Goal: Obtain resource: Download file/media

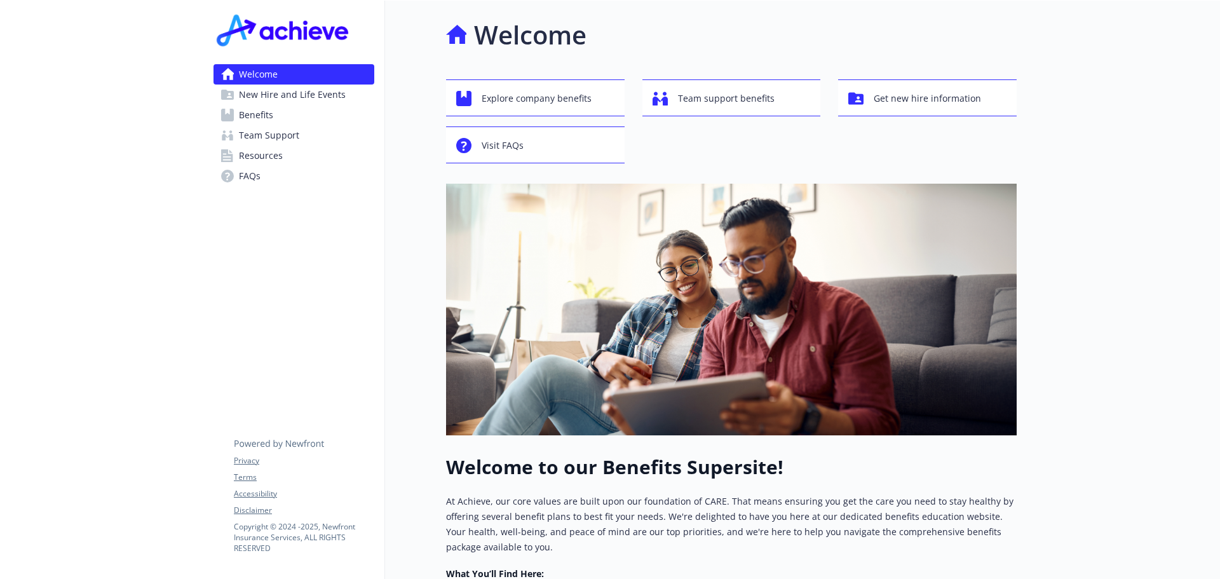
click at [278, 114] on link "Benefits" at bounding box center [294, 115] width 161 height 20
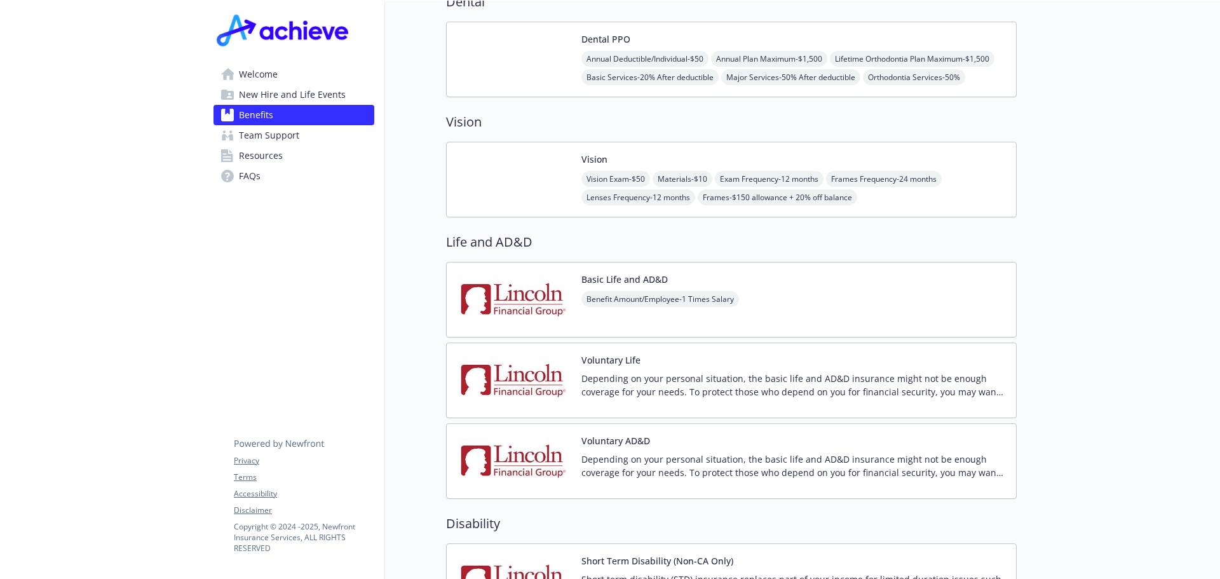
scroll to position [763, 0]
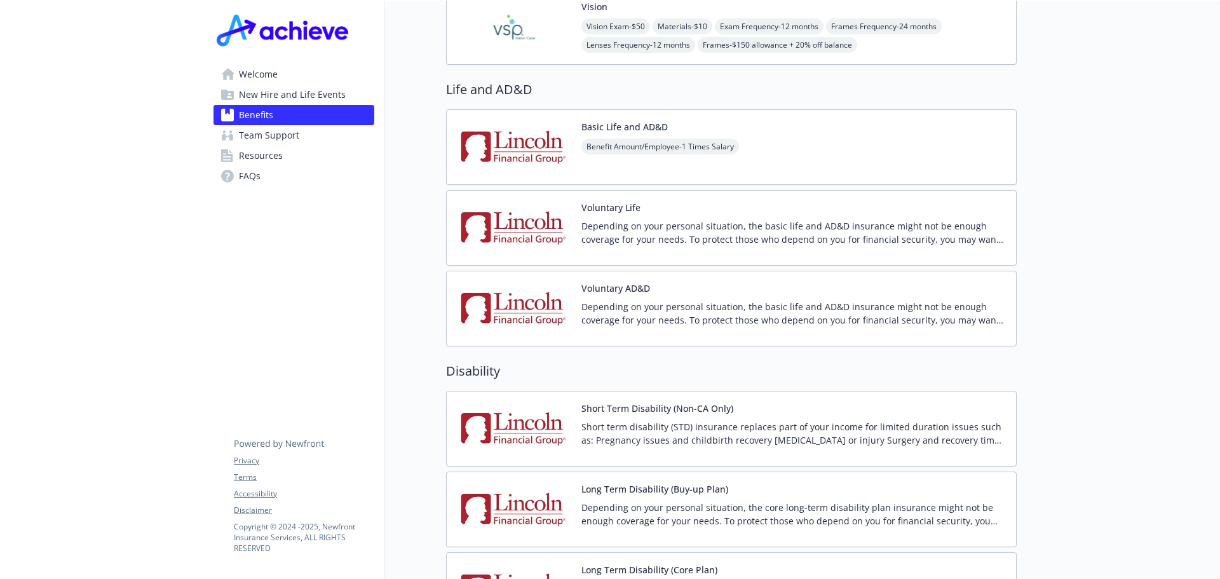
click at [676, 402] on div "Short Term Disability (Non-CA Only) Short term disability (STD) insurance repla…" at bounding box center [794, 429] width 425 height 54
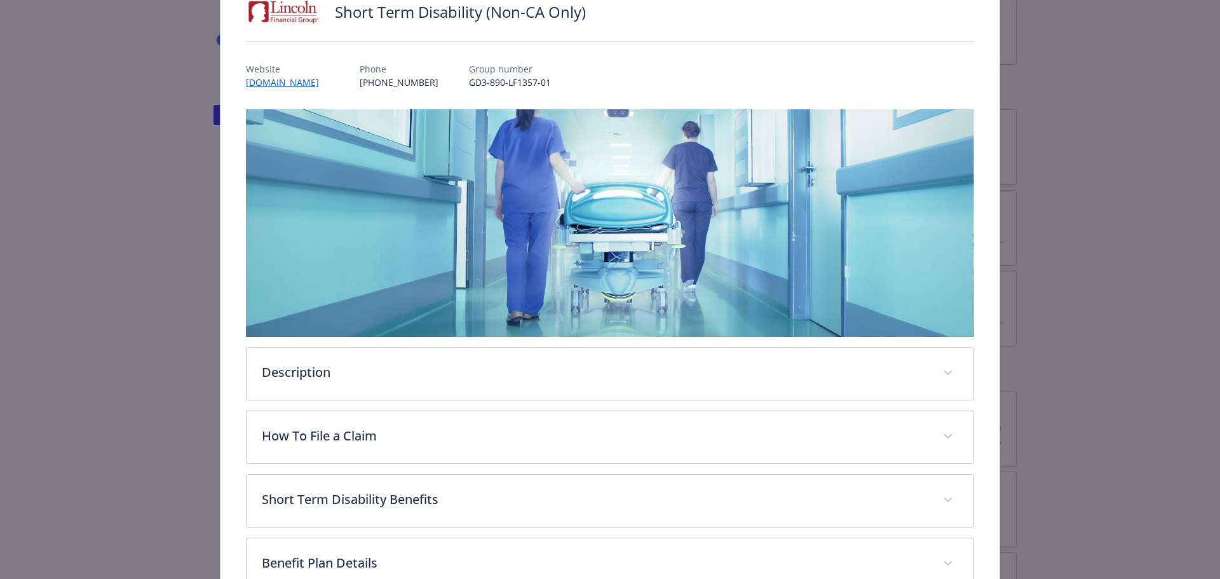
scroll to position [165, 0]
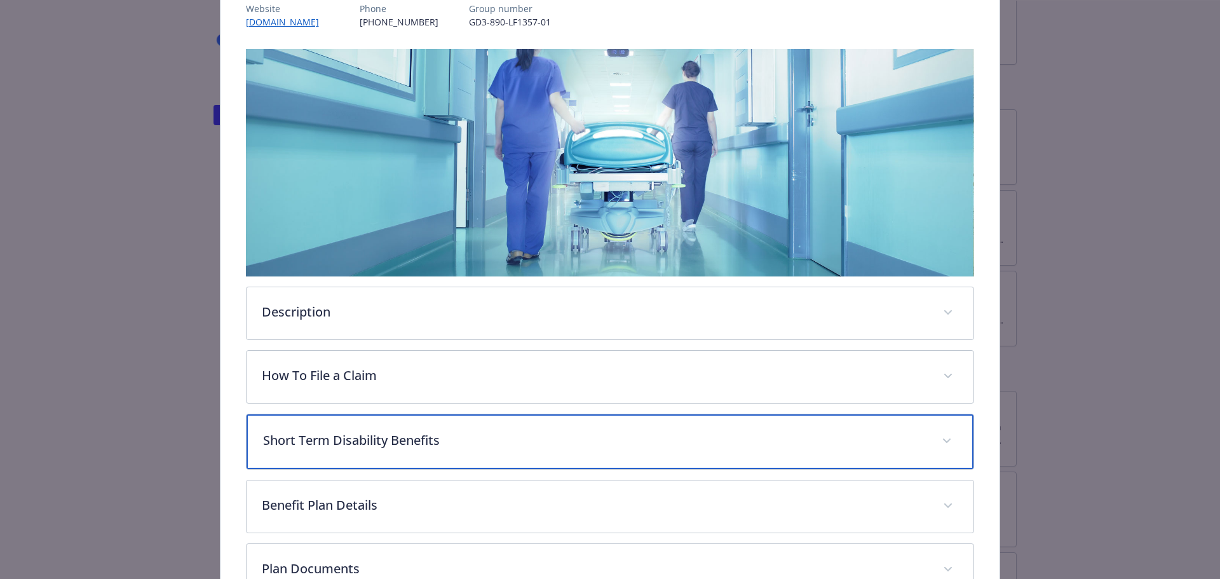
click at [642, 435] on p "Short Term Disability Benefits" at bounding box center [595, 440] width 664 height 19
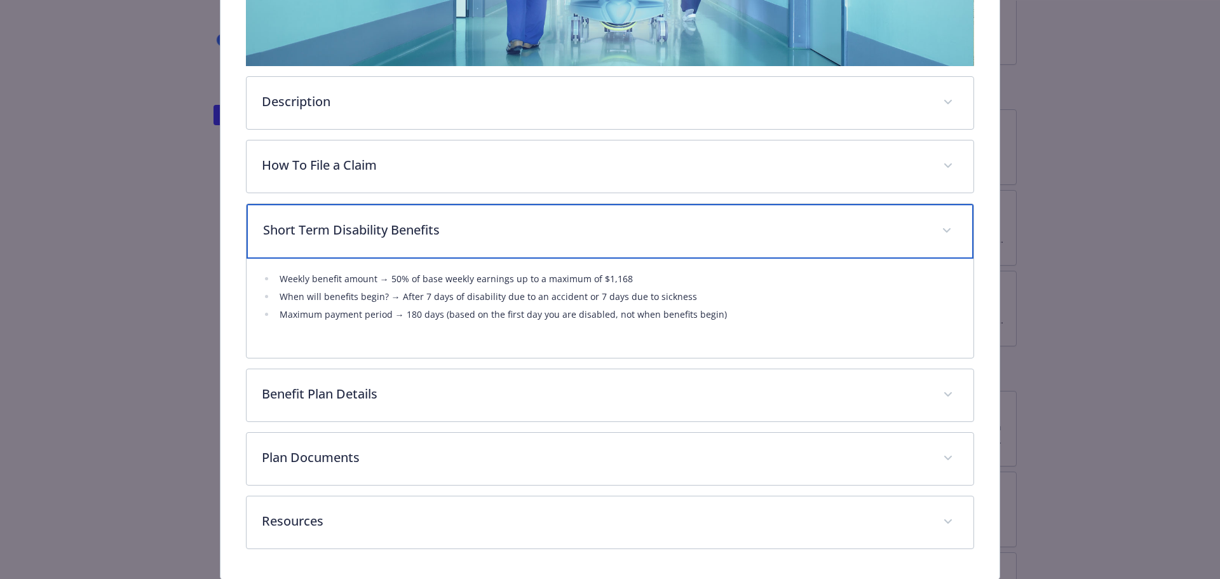
scroll to position [416, 0]
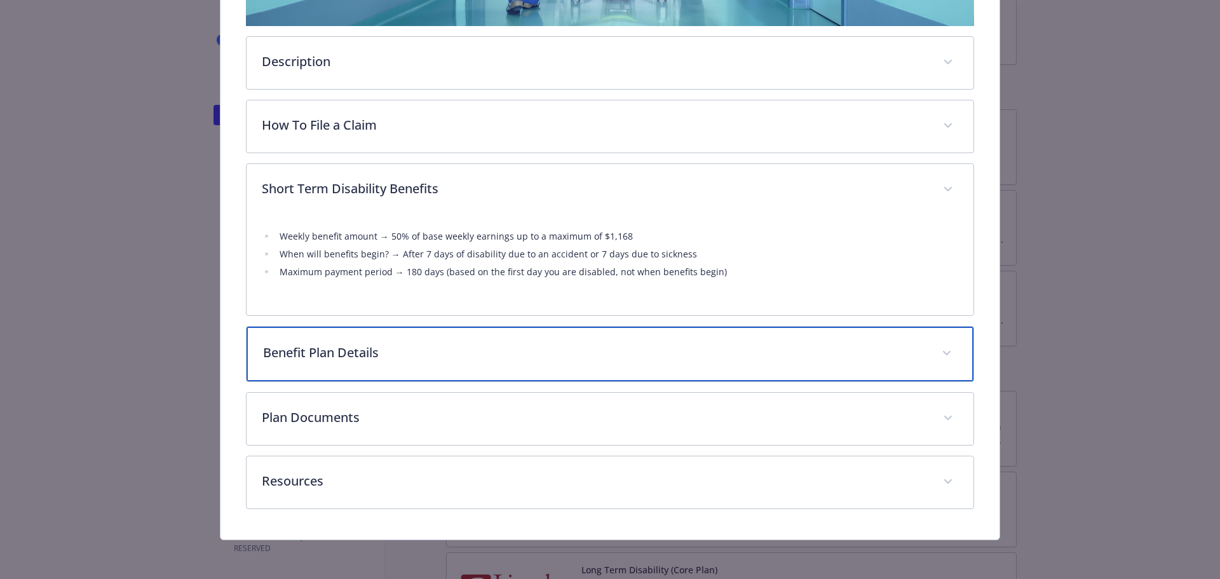
click at [620, 337] on div "Benefit Plan Details" at bounding box center [611, 354] width 728 height 55
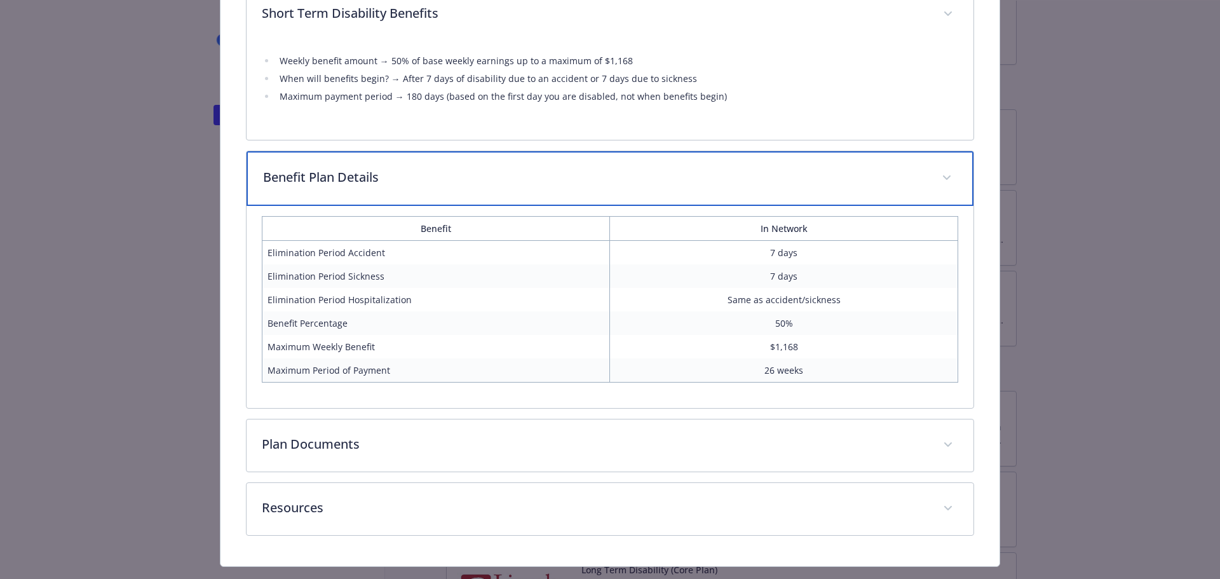
scroll to position [606, 0]
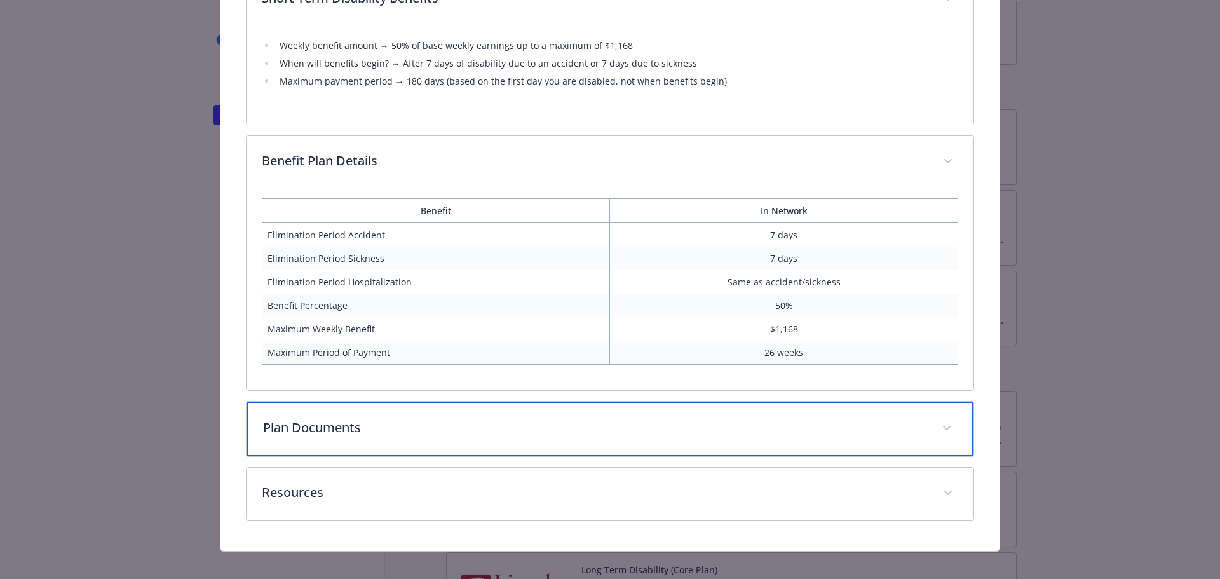
click at [629, 420] on p "Plan Documents" at bounding box center [595, 427] width 664 height 19
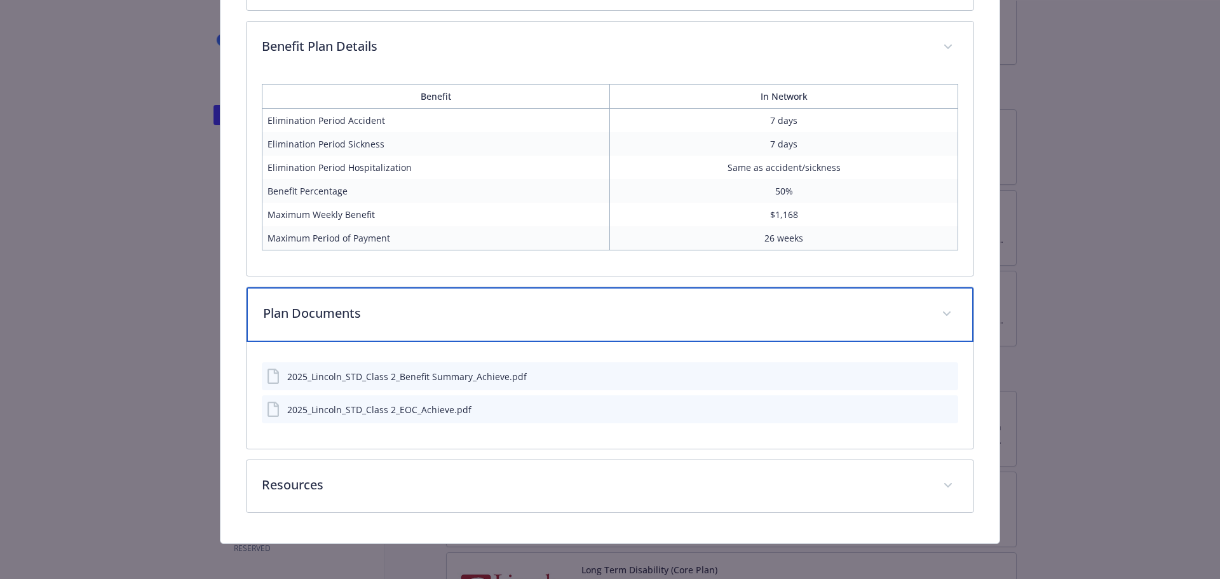
scroll to position [725, 0]
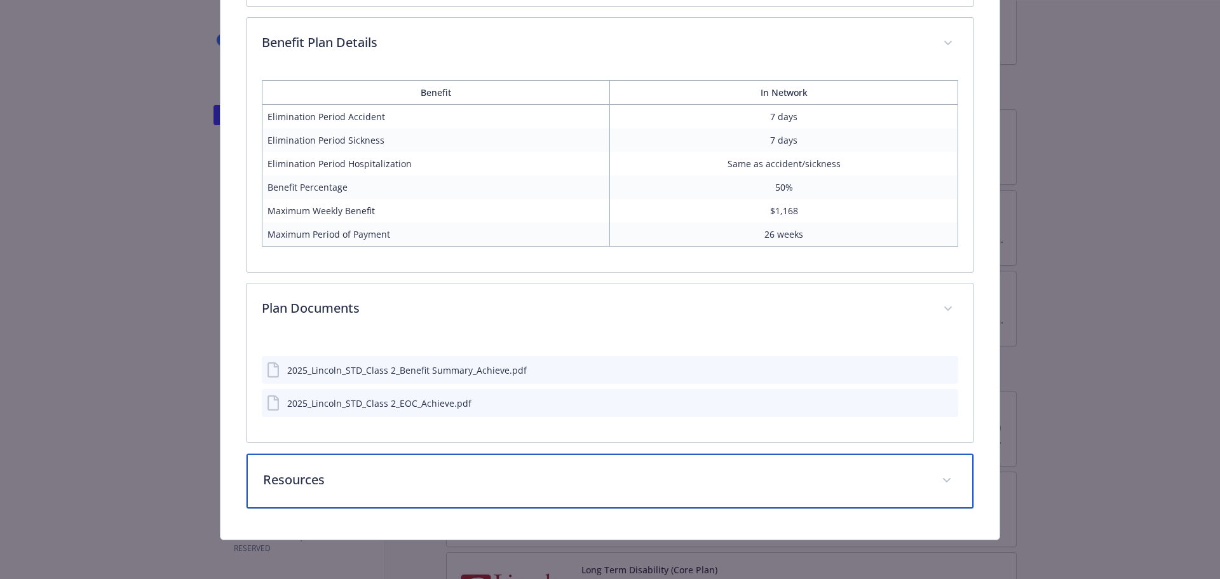
click at [515, 475] on p "Resources" at bounding box center [595, 479] width 664 height 19
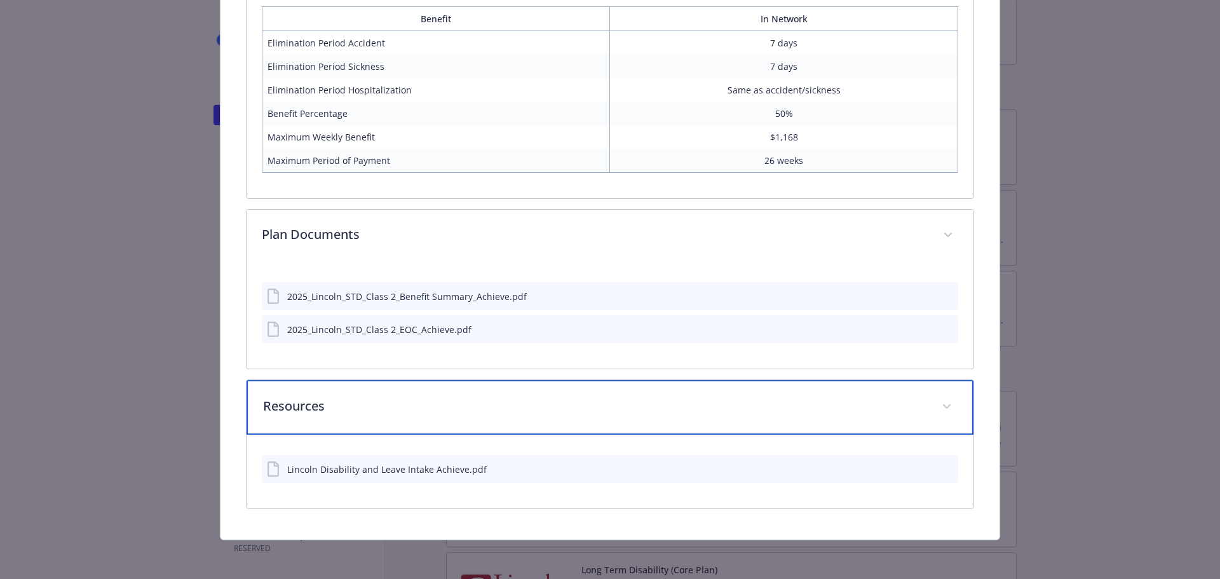
click at [562, 410] on p "Resources" at bounding box center [595, 406] width 664 height 19
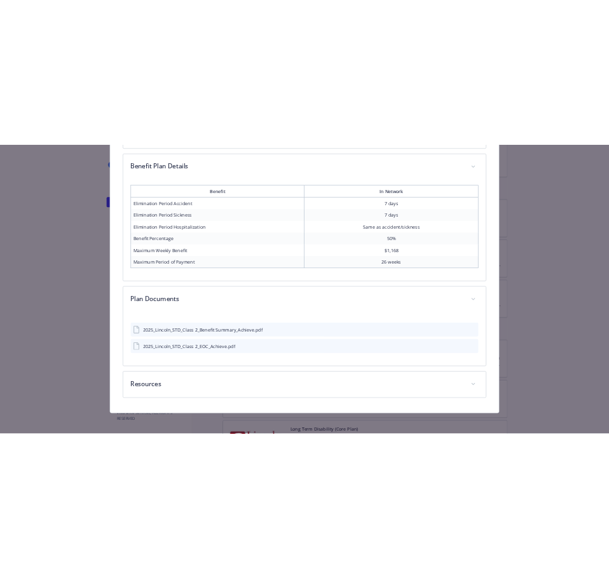
scroll to position [722, 0]
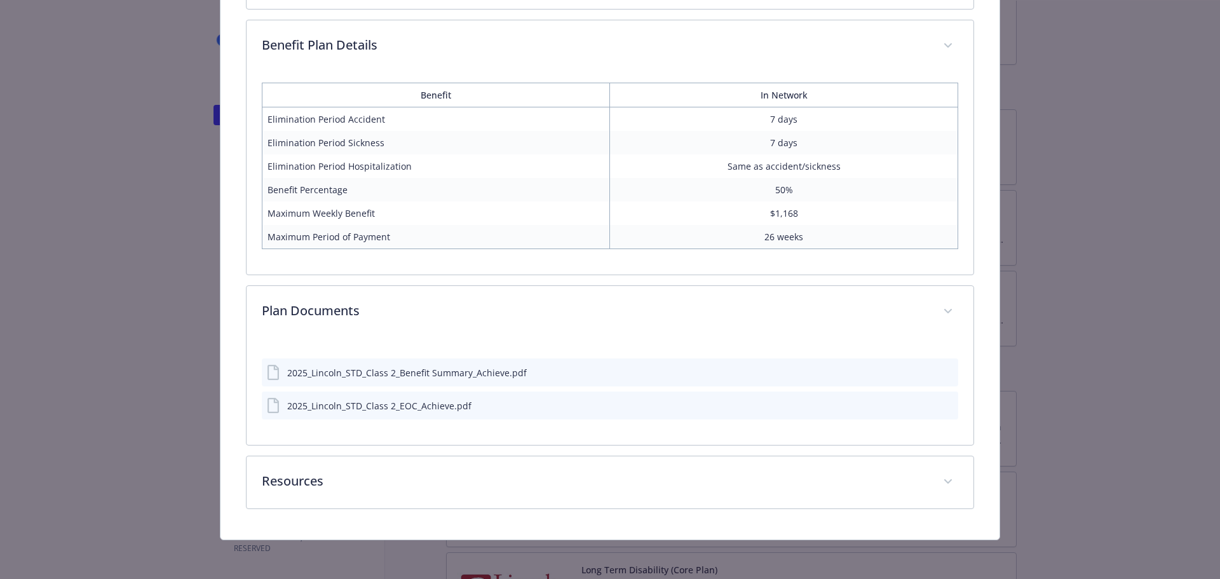
click at [344, 362] on div "2025_Lincoln_STD_Class 2_Benefit Summary_Achieve.pdf" at bounding box center [610, 372] width 697 height 28
click at [920, 372] on icon "download file" at bounding box center [925, 372] width 10 height 10
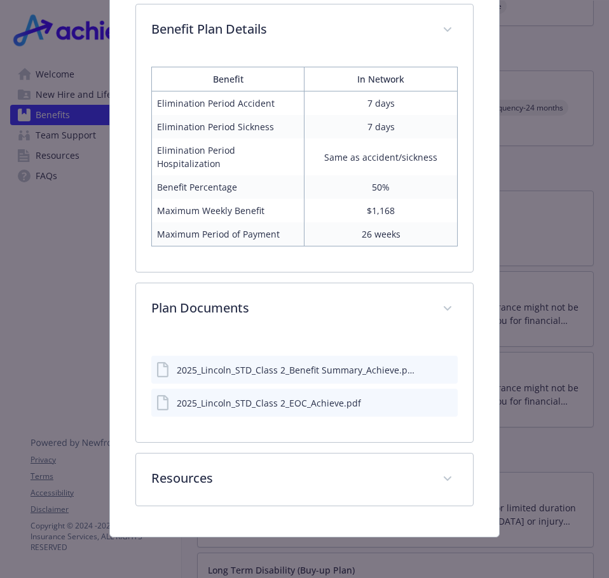
scroll to position [616, 0]
